Goal: Task Accomplishment & Management: Manage account settings

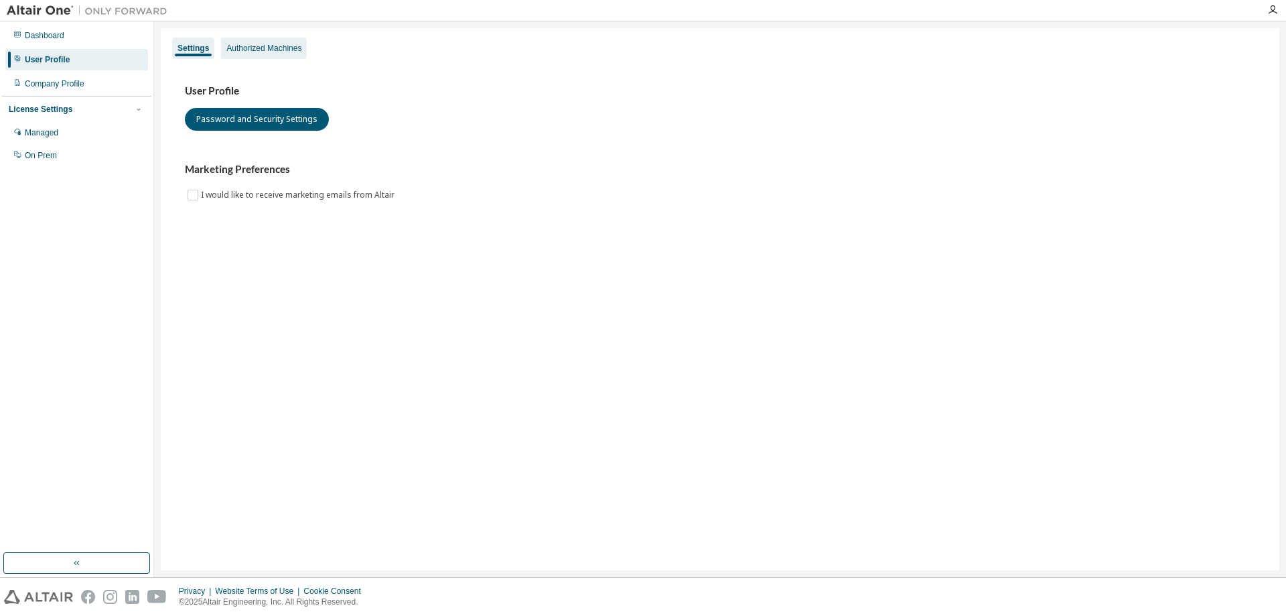
click at [257, 54] on div "Authorized Machines" at bounding box center [264, 48] width 86 height 21
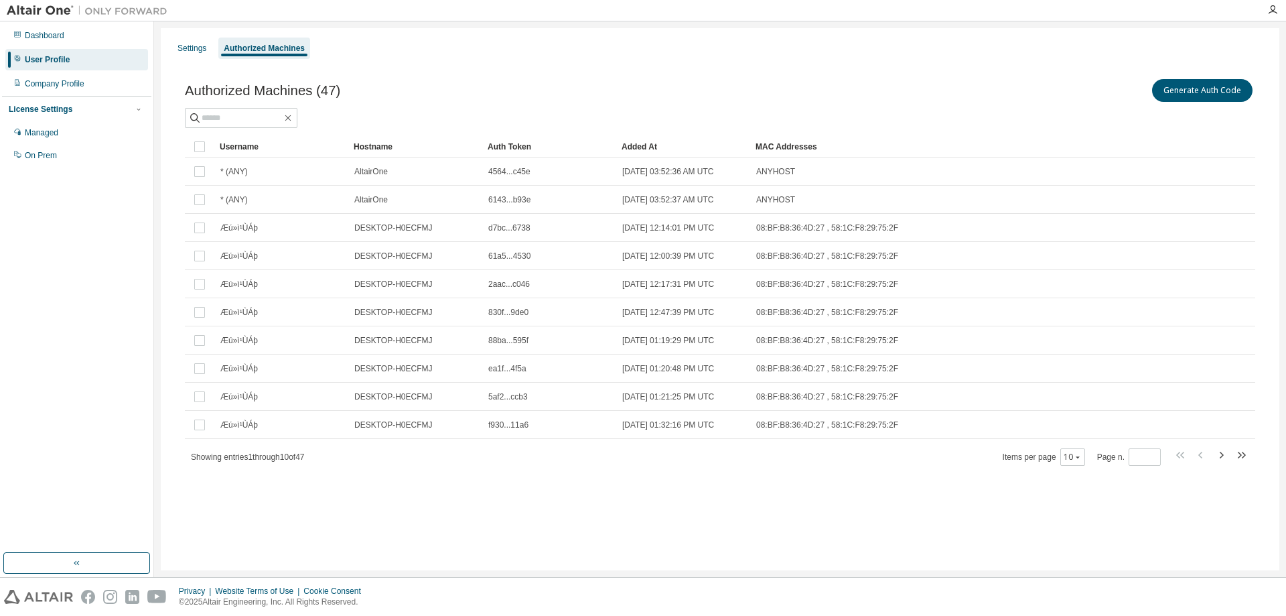
click at [14, 612] on div "Privacy Website Terms of Use Cookie Consent © 2025 Altair Engineering, Inc. All…" at bounding box center [643, 596] width 1286 height 38
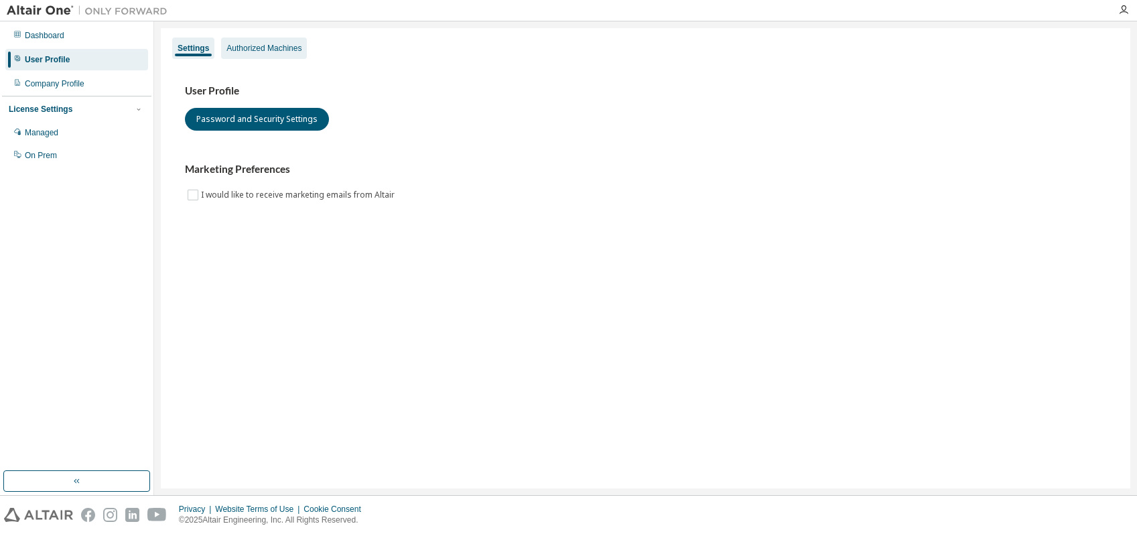
click at [287, 43] on div "Authorized Machines" at bounding box center [263, 48] width 75 height 11
